Goal: Task Accomplishment & Management: Manage account settings

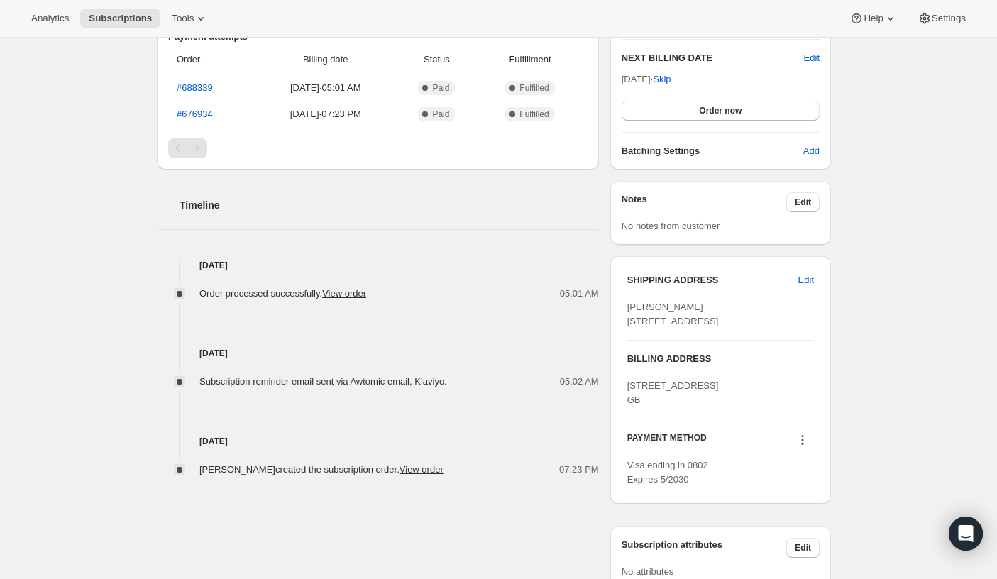
scroll to position [369, 0]
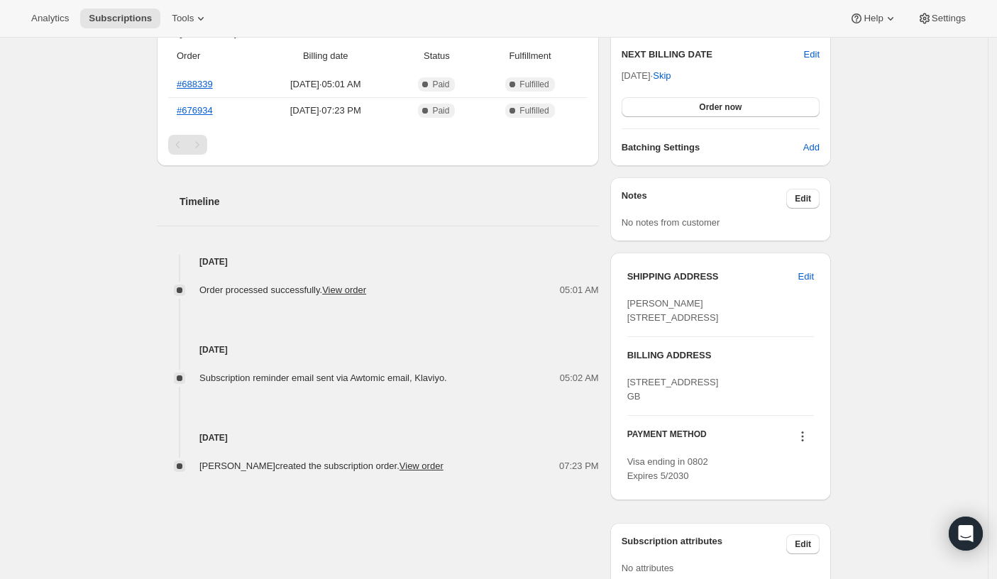
drag, startPoint x: 206, startPoint y: 434, endPoint x: 293, endPoint y: 428, distance: 87.5
click at [293, 428] on div "Aug 12, 2025 Paul Oneill created the subscription order. View order 07:23 PM" at bounding box center [378, 429] width 442 height 88
drag, startPoint x: 267, startPoint y: 433, endPoint x: 192, endPoint y: 434, distance: 75.2
click at [190, 434] on h4 "Aug 12, 2025" at bounding box center [378, 438] width 442 height 14
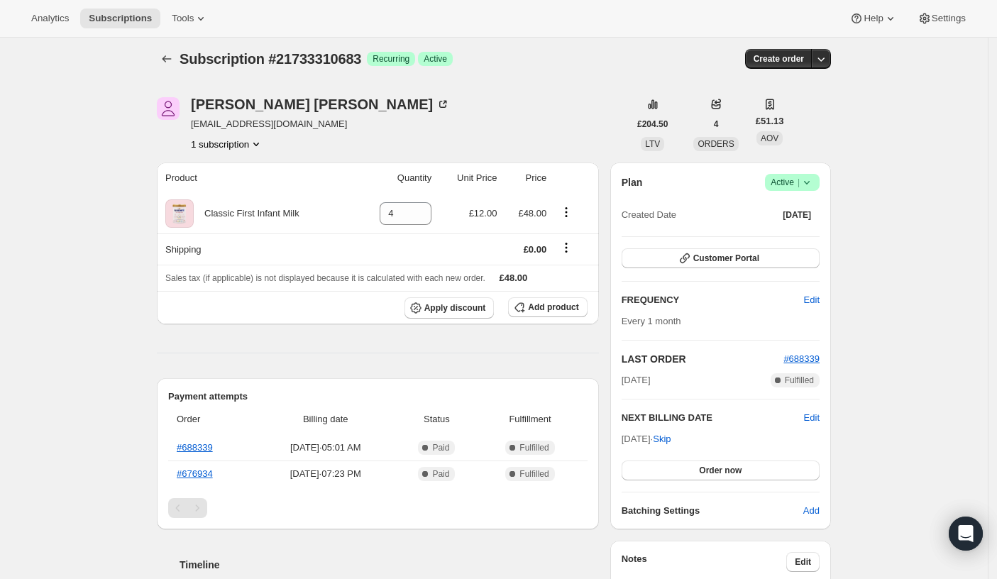
scroll to position [0, 0]
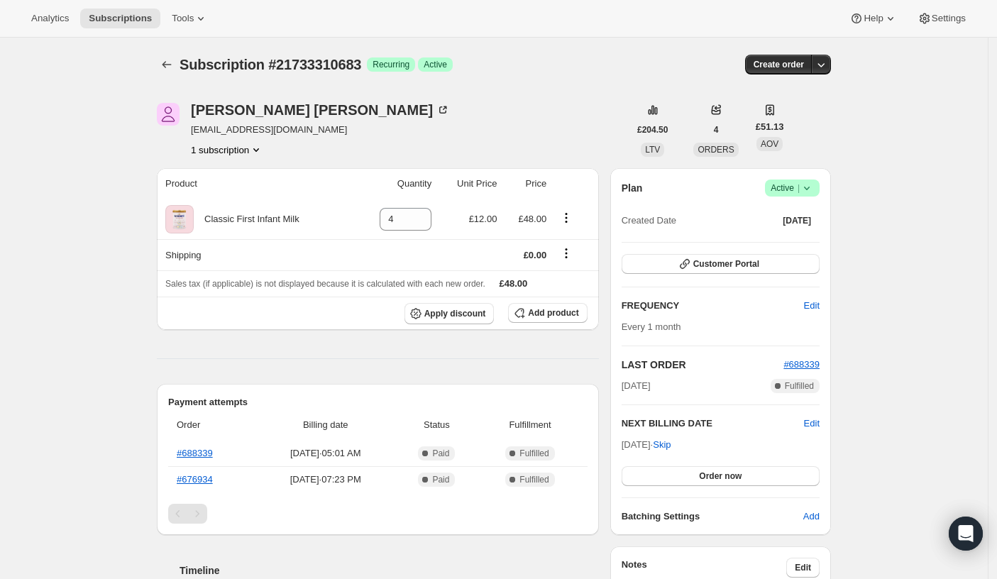
click at [471, 101] on div "Paul Oneill paulon2311@gmail.com 1 subscription £204.50 LTV 4 ORDERS £51.13 AOV…" at bounding box center [489, 518] width 686 height 876
click at [812, 182] on icon at bounding box center [807, 188] width 14 height 14
click at [787, 247] on button "Cancel subscription" at bounding box center [791, 240] width 89 height 23
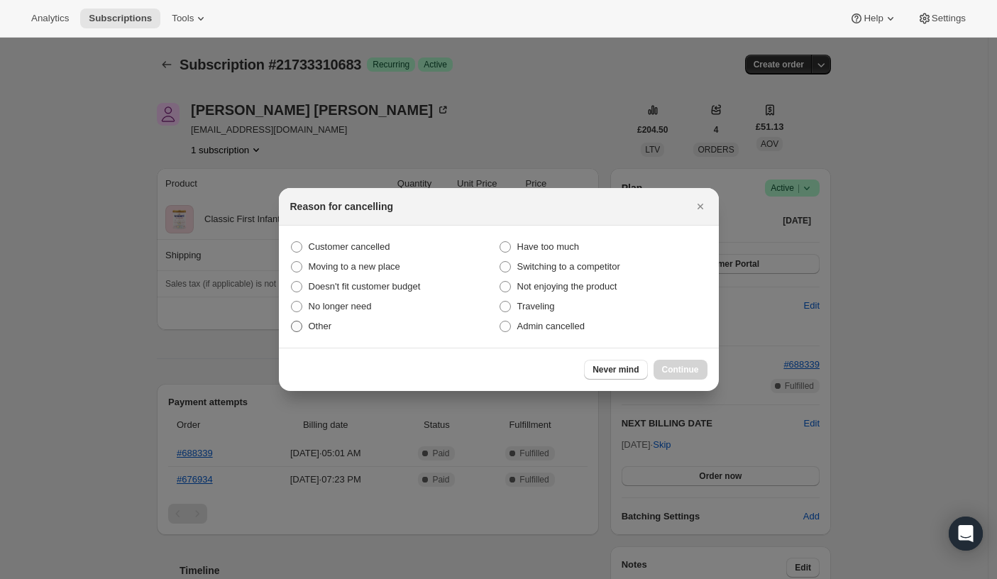
click at [306, 322] on label "Other" at bounding box center [394, 327] width 209 height 20
click at [292, 322] on input "Other" at bounding box center [291, 321] width 1 height 1
radio input "true"
click at [665, 373] on span "Continue" at bounding box center [680, 369] width 37 height 11
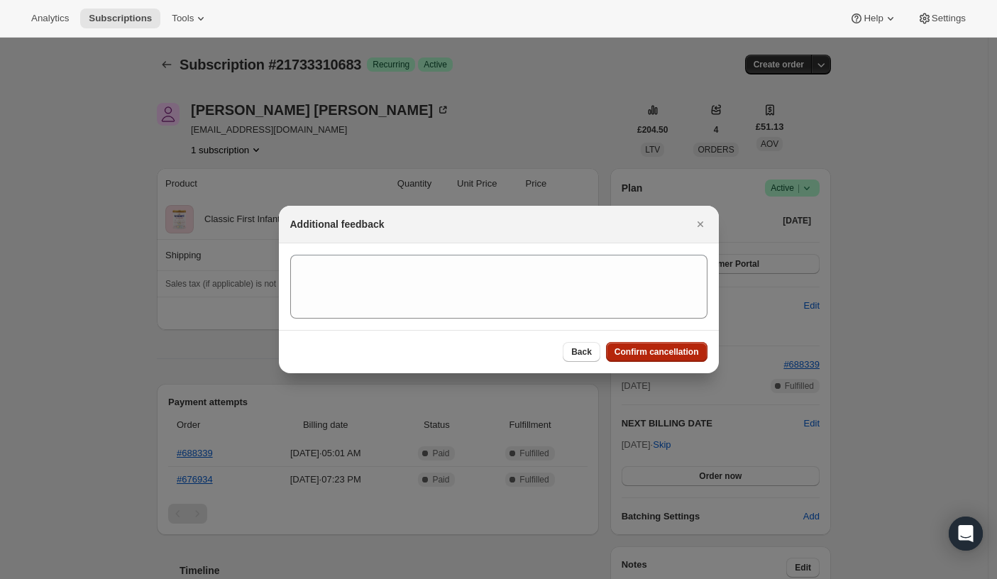
click at [658, 348] on span "Confirm cancellation" at bounding box center [657, 351] width 84 height 11
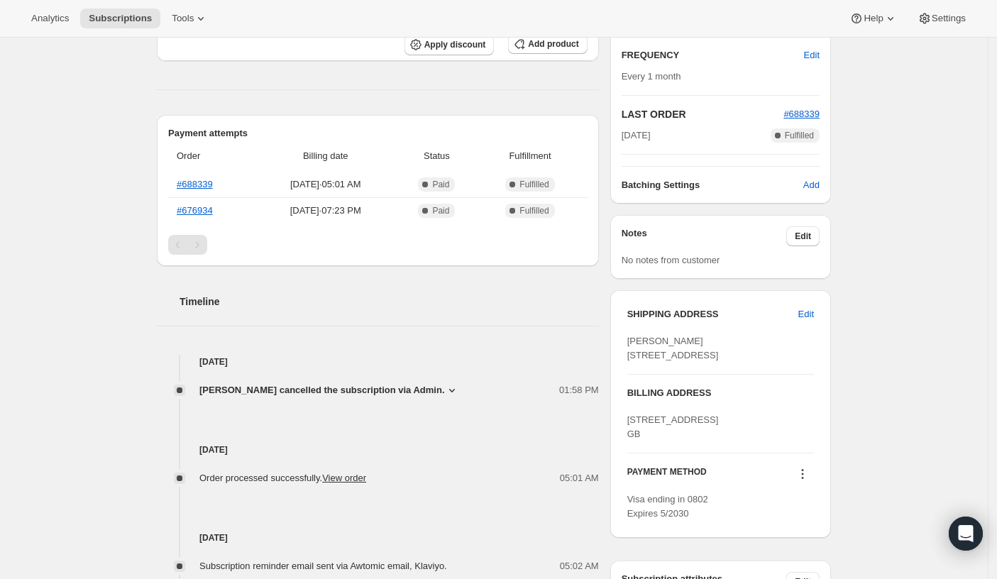
scroll to position [209, 0]
